Goal: Transaction & Acquisition: Purchase product/service

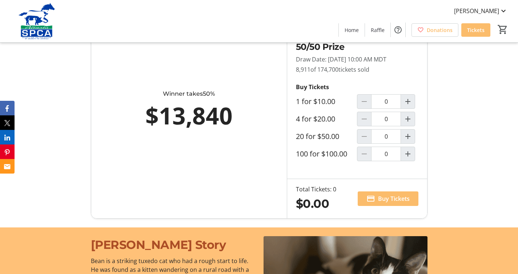
scroll to position [449, 0]
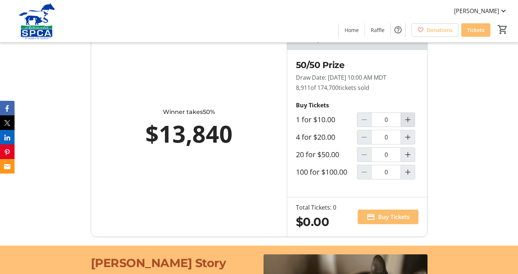
click at [406, 123] on mat-icon "Increment by one" at bounding box center [408, 119] width 9 height 9
click at [369, 124] on mat-icon "Decrement by one" at bounding box center [364, 119] width 9 height 9
type input "0"
click at [405, 142] on mat-icon "Increment by one" at bounding box center [408, 137] width 9 height 9
type input "1"
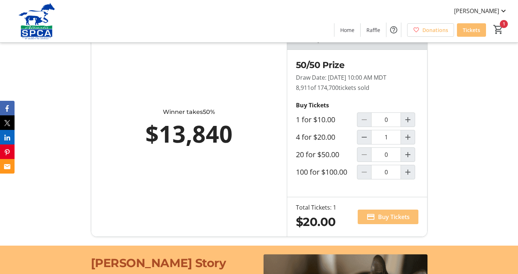
click at [390, 221] on span "Buy Tickets" at bounding box center [394, 216] width 32 height 9
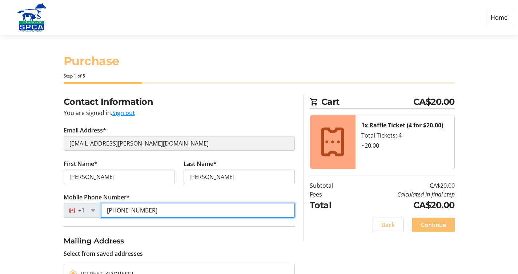
click at [154, 214] on input "[PHONE_NUMBER]" at bounding box center [198, 210] width 194 height 15
type input "("
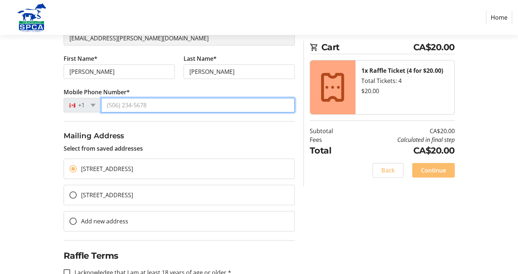
scroll to position [106, 0]
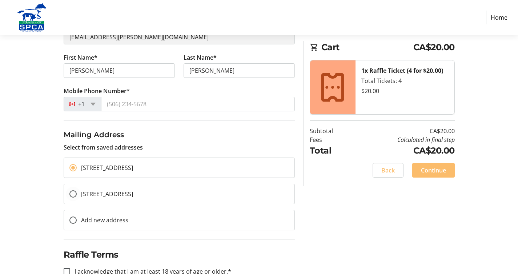
click at [133, 198] on span "[STREET_ADDRESS]" at bounding box center [107, 194] width 52 height 8
click at [77, 198] on input "[STREET_ADDRESS]" at bounding box center [72, 193] width 7 height 7
radio input "true"
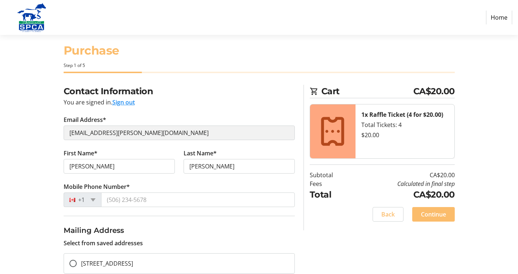
scroll to position [7, 0]
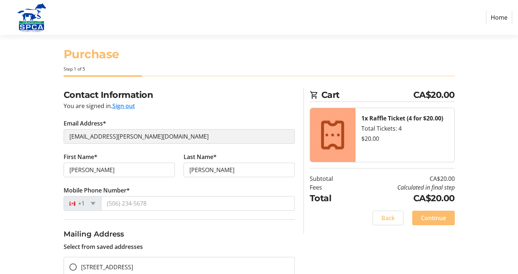
click at [118, 107] on button "Sign out" at bounding box center [123, 106] width 23 height 9
select select "AB"
select select "CA"
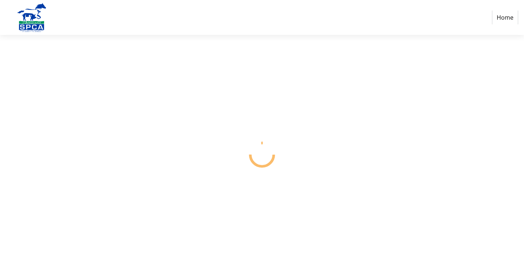
select select "CA"
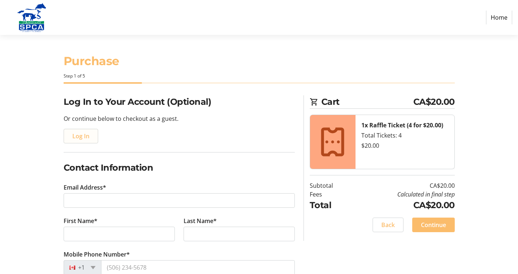
click at [82, 137] on span "Log In" at bounding box center [80, 136] width 17 height 9
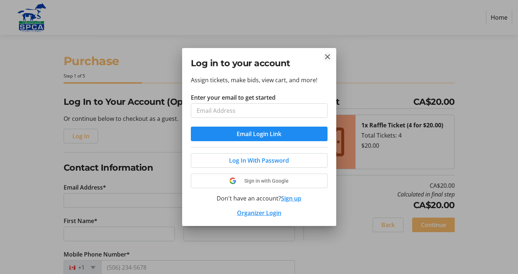
click at [0, 0] on tr-donor-auth-dialog-ui "Log in to your account Assign tickets, make bids, view cart, and more! Enter yo…" at bounding box center [0, 0] width 0 height 0
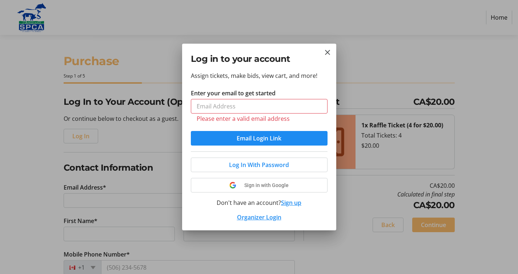
click at [329, 58] on div "Log in to your account" at bounding box center [259, 57] width 154 height 27
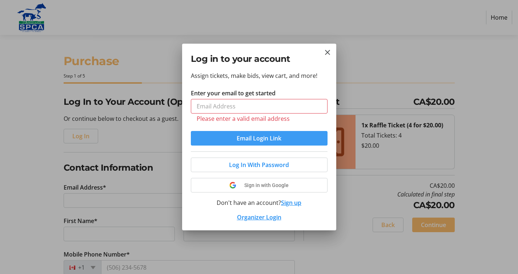
click at [254, 137] on span "Email Login Link" at bounding box center [259, 138] width 45 height 9
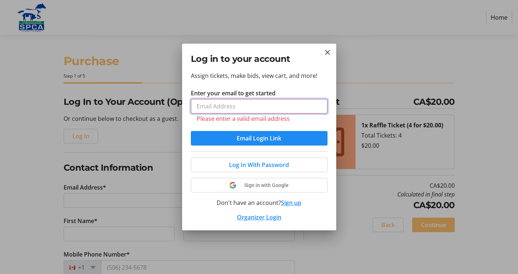
click at [193, 107] on input "Enter your email to get started" at bounding box center [259, 106] width 137 height 15
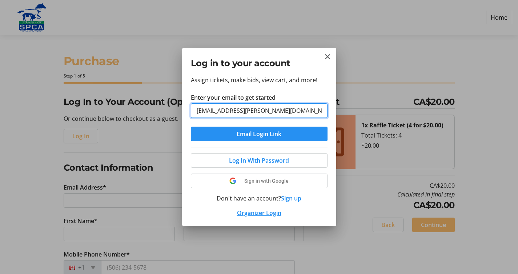
type input "[EMAIL_ADDRESS][PERSON_NAME][DOMAIN_NAME]"
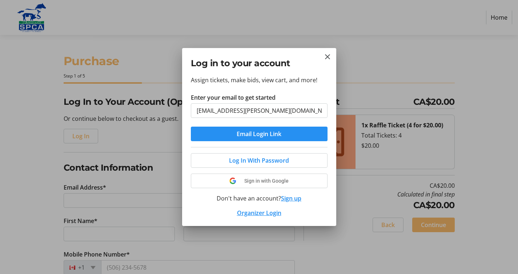
click at [266, 132] on span "Email Login Link" at bounding box center [259, 134] width 45 height 9
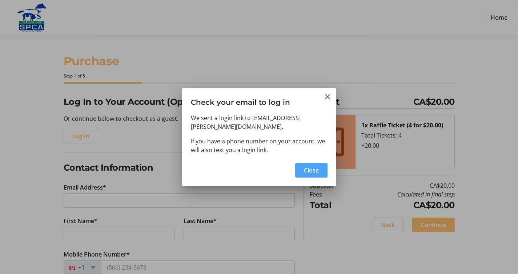
click at [310, 166] on span "Close" at bounding box center [311, 170] width 15 height 9
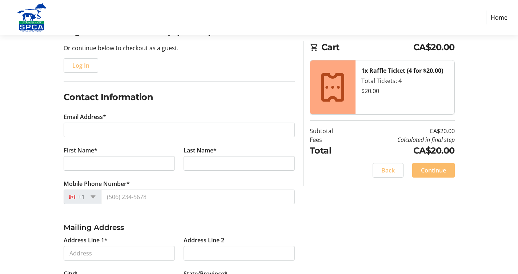
scroll to position [55, 0]
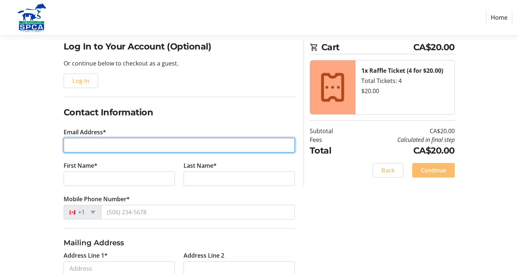
click at [65, 144] on input "Email Address*" at bounding box center [179, 145] width 231 height 15
type input "[EMAIL_ADDRESS][PERSON_NAME][DOMAIN_NAME]"
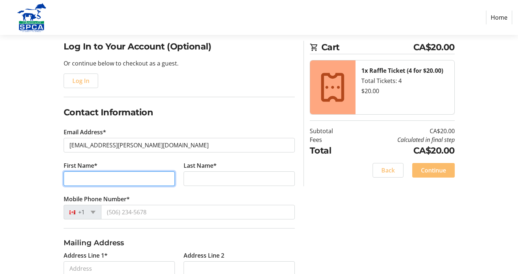
click at [65, 179] on input "First Name*" at bounding box center [119, 178] width 111 height 15
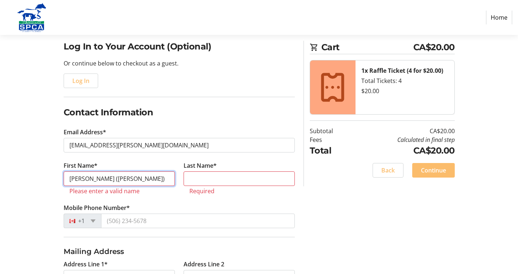
click at [114, 179] on input "[PERSON_NAME] ([PERSON_NAME])" at bounding box center [119, 178] width 111 height 15
type input "[PERSON_NAME]"
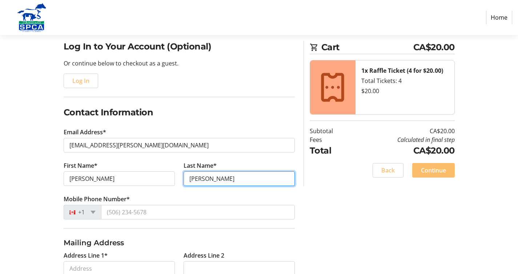
type input "[PERSON_NAME]"
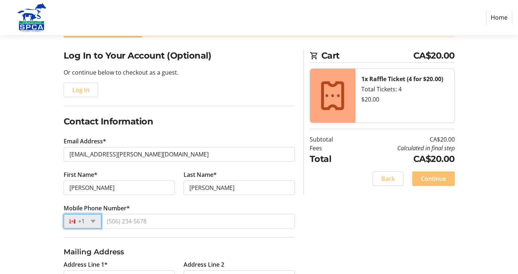
scroll to position [45, 0]
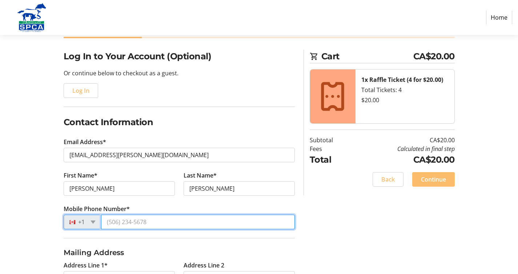
click at [108, 226] on input "Mobile Phone Number*" at bounding box center [198, 222] width 194 height 15
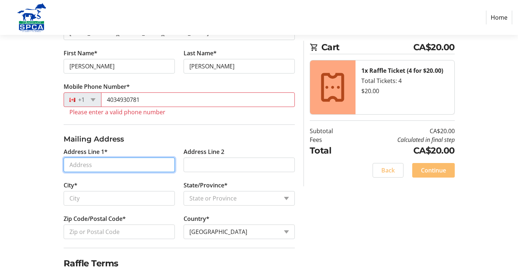
scroll to position [201, 0]
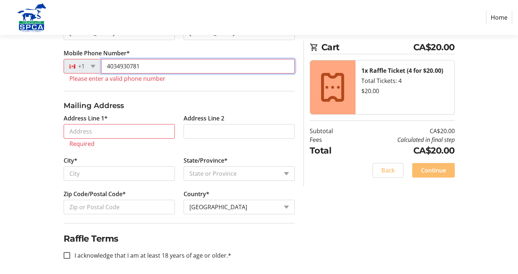
click at [145, 69] on input "4034930781" at bounding box center [198, 66] width 194 height 15
type input "4"
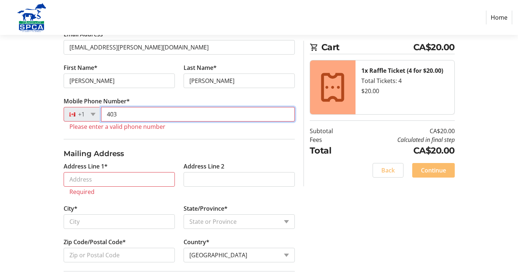
scroll to position [136, 0]
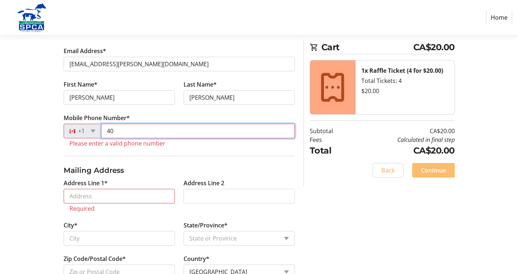
type input "4"
type input "4039422512"
click at [123, 134] on input "4039422512" at bounding box center [198, 131] width 194 height 15
click at [113, 135] on input "4039422512" at bounding box center [198, 131] width 194 height 15
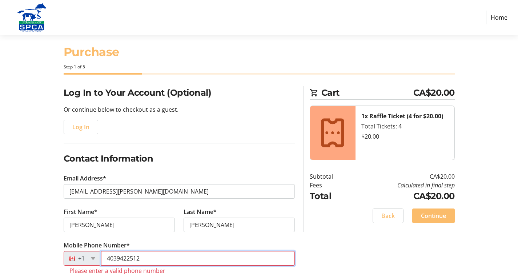
scroll to position [0, 0]
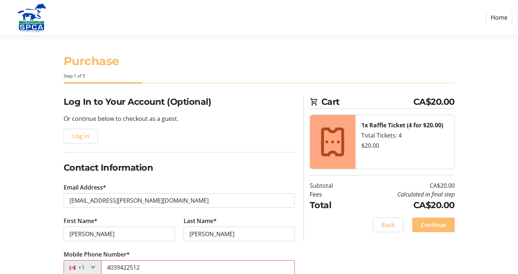
click at [497, 16] on link "Home" at bounding box center [499, 18] width 26 height 14
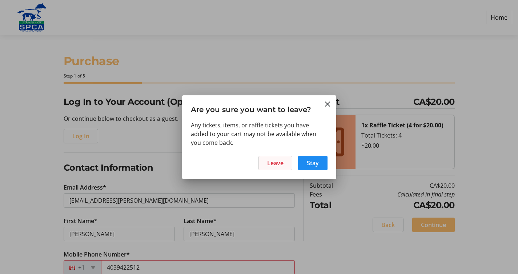
click at [271, 164] on span "Leave" at bounding box center [275, 163] width 16 height 9
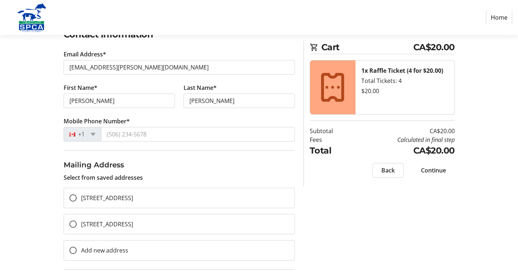
scroll to position [134, 0]
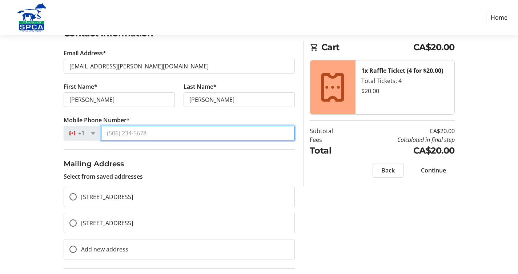
click at [110, 137] on input "Mobile Phone Number*" at bounding box center [198, 133] width 194 height 15
type input "4039422512"
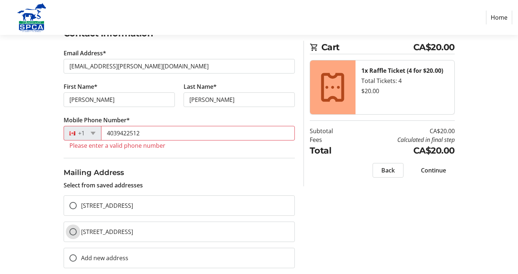
click at [74, 235] on input "[STREET_ADDRESS]" at bounding box center [72, 231] width 7 height 7
radio input "true"
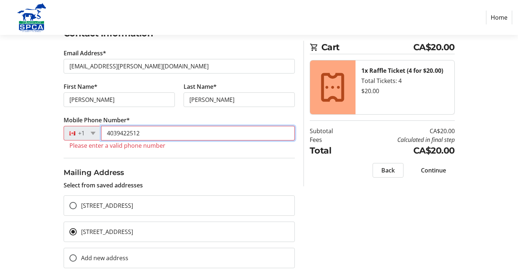
click at [148, 136] on input "4039422512" at bounding box center [198, 133] width 194 height 15
type input "4"
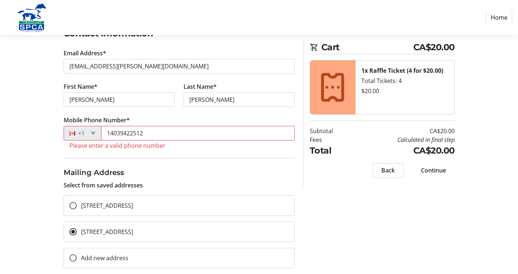
scroll to position [197, 0]
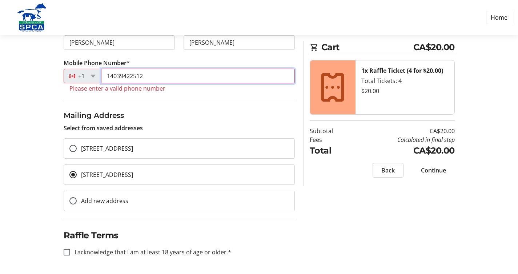
click at [150, 73] on input "14039422512" at bounding box center [198, 76] width 194 height 15
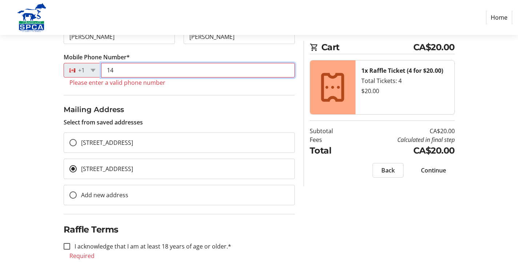
type input "1"
type input "9"
type input "4039422512"
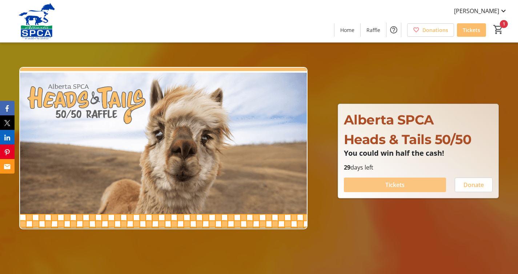
click at [389, 186] on span "Tickets" at bounding box center [395, 184] width 19 height 9
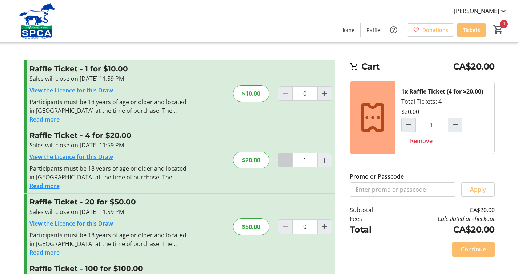
click at [288, 162] on mat-icon "Decrement by one" at bounding box center [285, 160] width 9 height 9
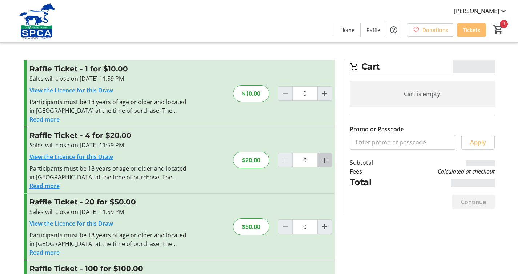
click at [322, 160] on mat-icon "Increment by one" at bounding box center [325, 160] width 9 height 9
type input "1"
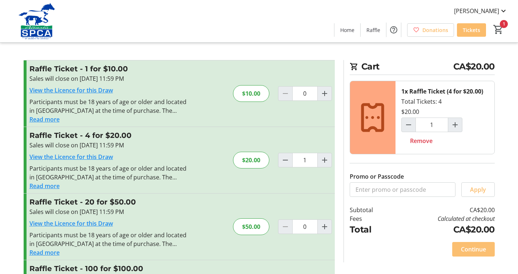
click at [472, 254] on span "Continue" at bounding box center [473, 249] width 25 height 9
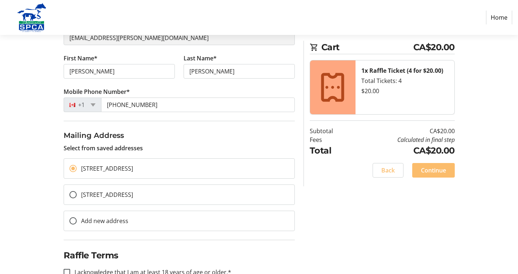
scroll to position [111, 0]
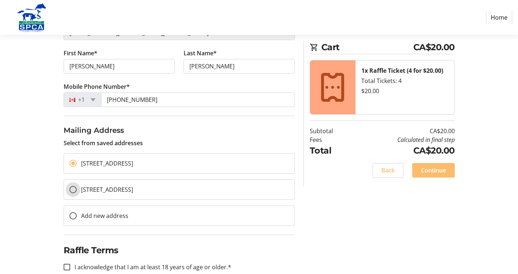
click at [75, 193] on input "[STREET_ADDRESS]" at bounding box center [72, 189] width 7 height 7
radio input "true"
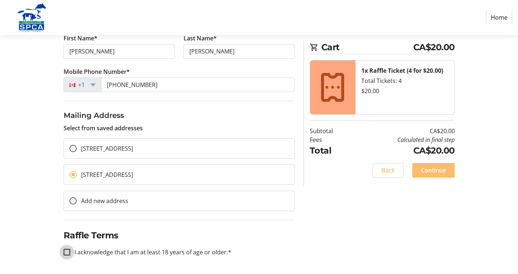
click at [67, 252] on input "I acknowledge that I am at least 18 years of age or older.*" at bounding box center [67, 252] width 7 height 7
checkbox input "true"
click at [428, 170] on span "Continue" at bounding box center [433, 170] width 25 height 9
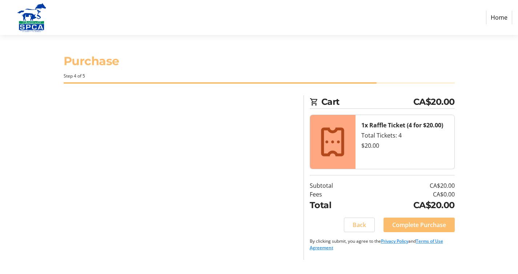
scroll to position [0, 0]
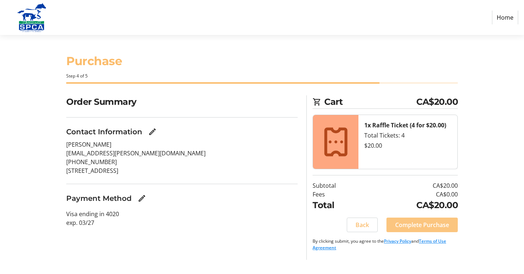
click at [411, 227] on span "Complete Purchase" at bounding box center [422, 224] width 54 height 9
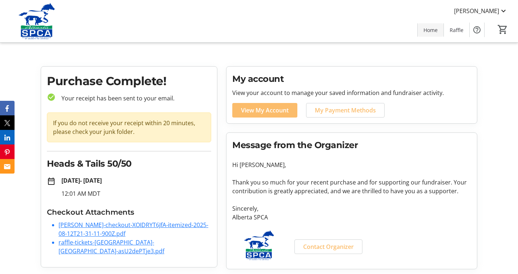
click at [431, 31] on span "Home" at bounding box center [431, 30] width 14 height 8
